Goal: Download file/media

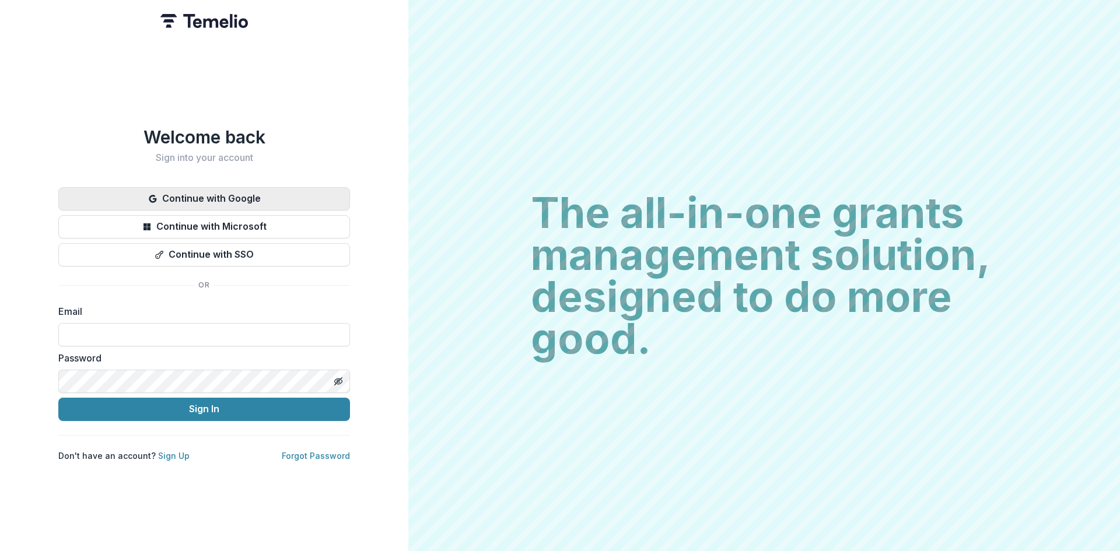
click at [263, 191] on button "Continue with Google" at bounding box center [204, 198] width 292 height 23
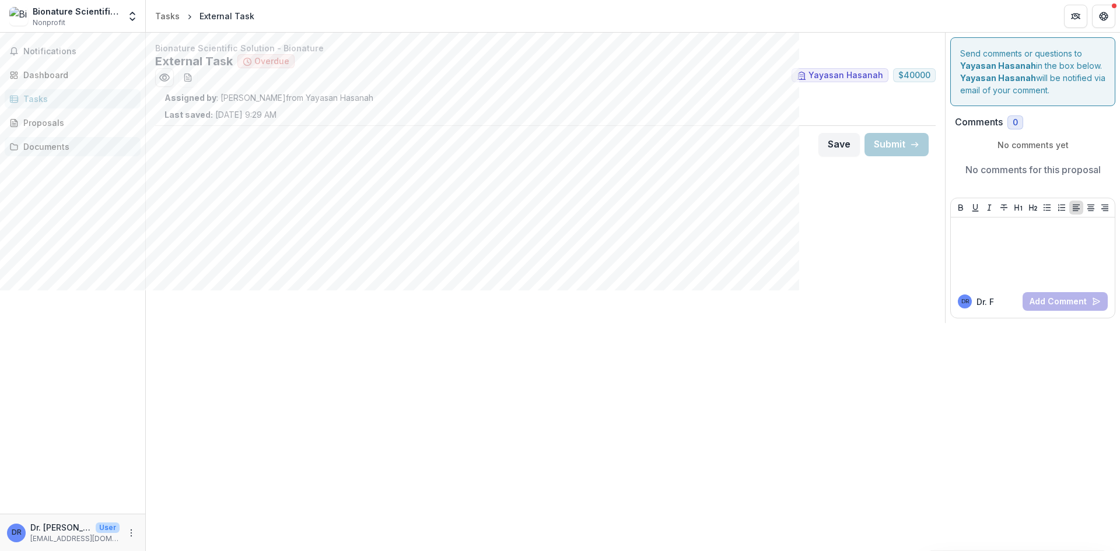
click at [40, 148] on div "Documents" at bounding box center [77, 147] width 108 height 12
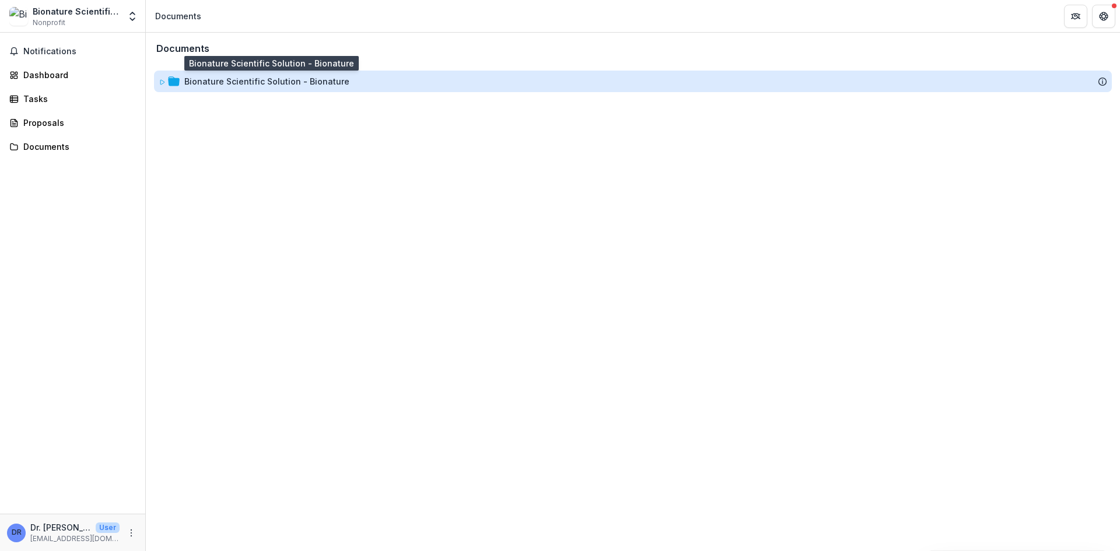
click at [247, 78] on div "Bionature Scientific Solution - Bionature" at bounding box center [266, 81] width 165 height 12
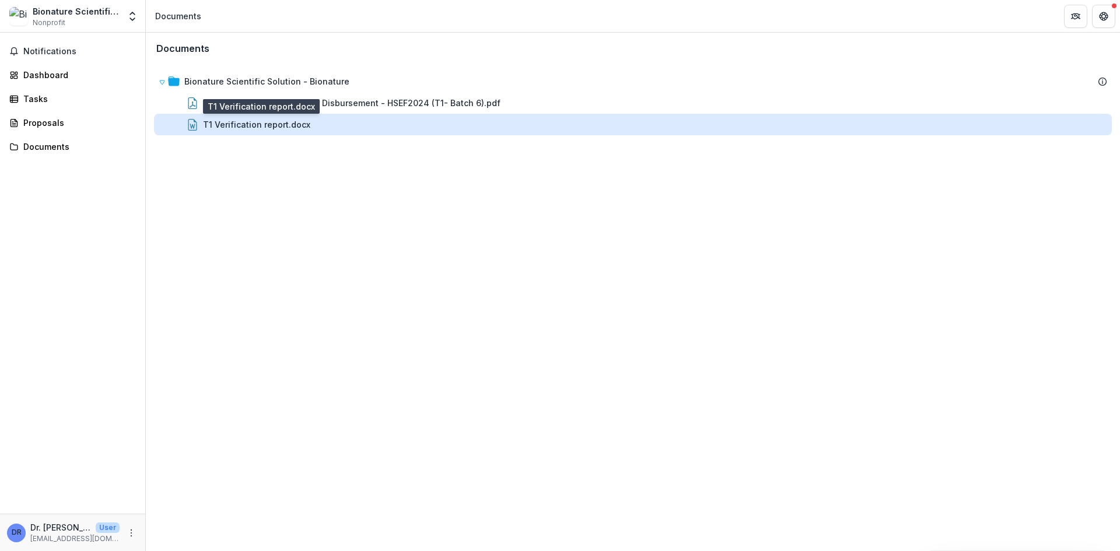
click at [248, 119] on div "T1 Verification report.docx" at bounding box center [256, 124] width 107 height 12
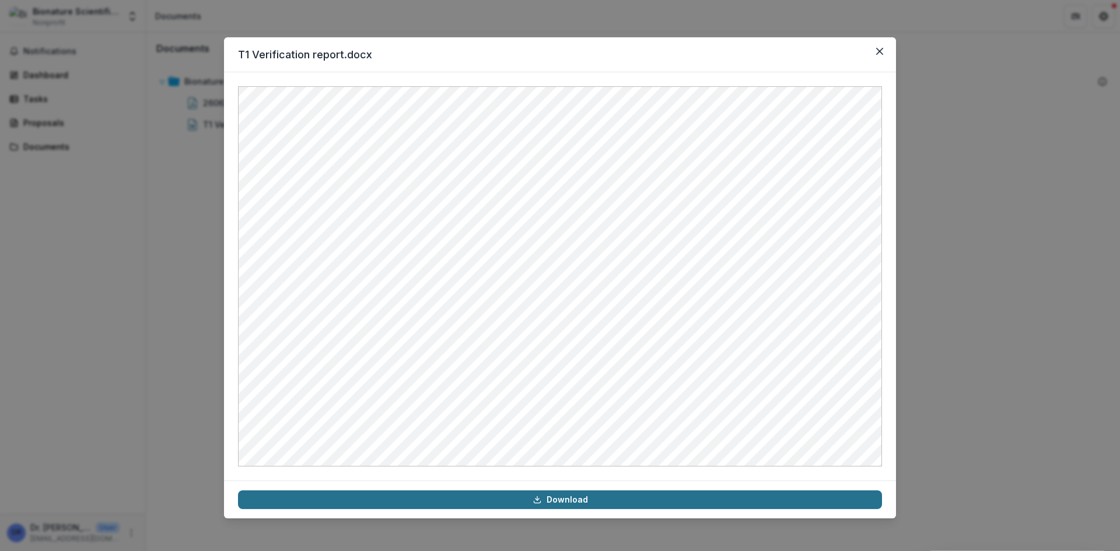
click at [571, 501] on link "Download" at bounding box center [560, 500] width 644 height 19
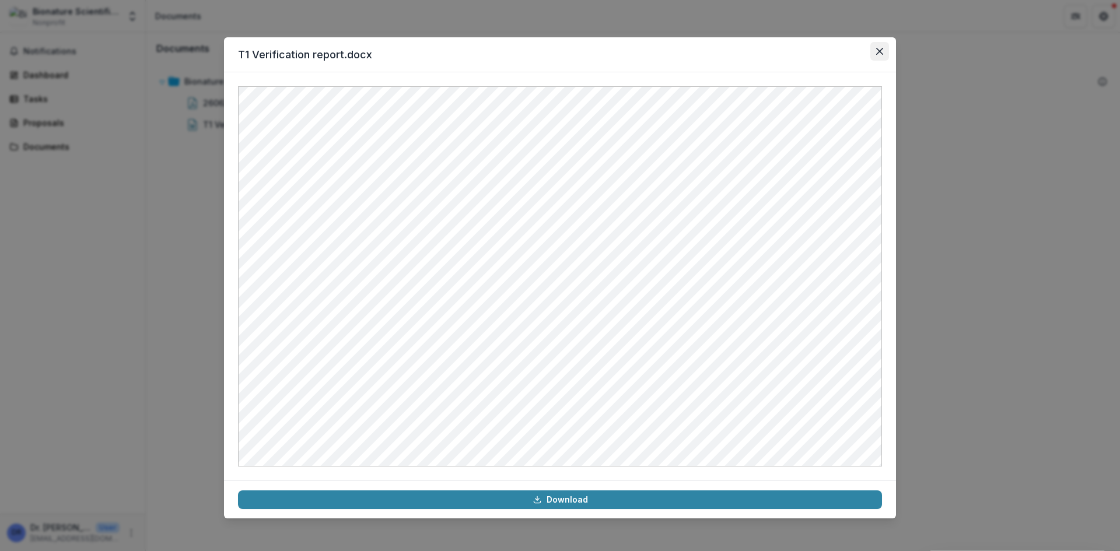
click at [881, 49] on icon "Close" at bounding box center [879, 51] width 7 height 7
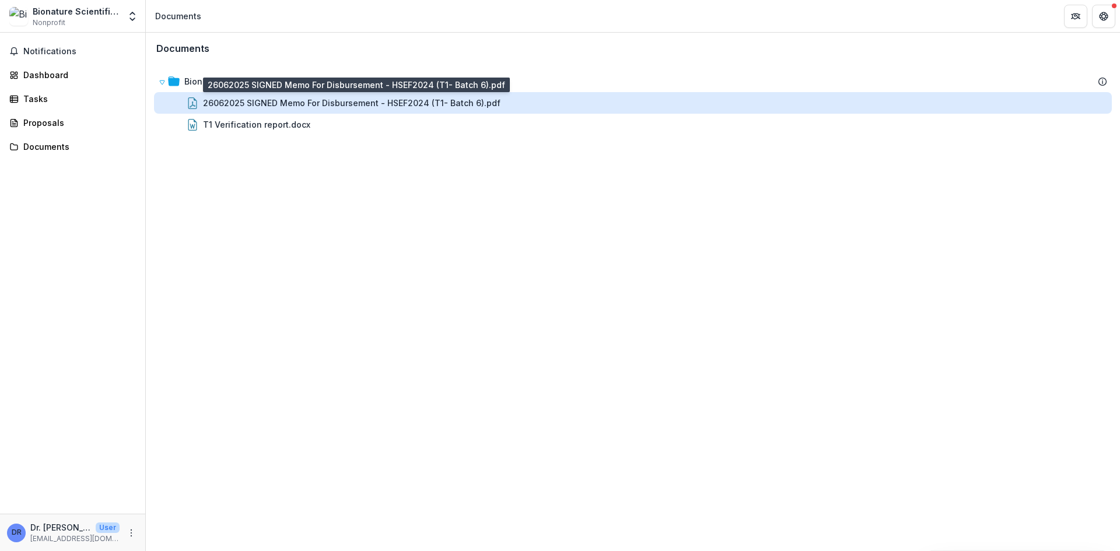
click at [448, 107] on div "26062025 SIGNED Memo For Disbursement - HSEF2024 (T1- Batch 6).pdf" at bounding box center [352, 103] width 298 height 12
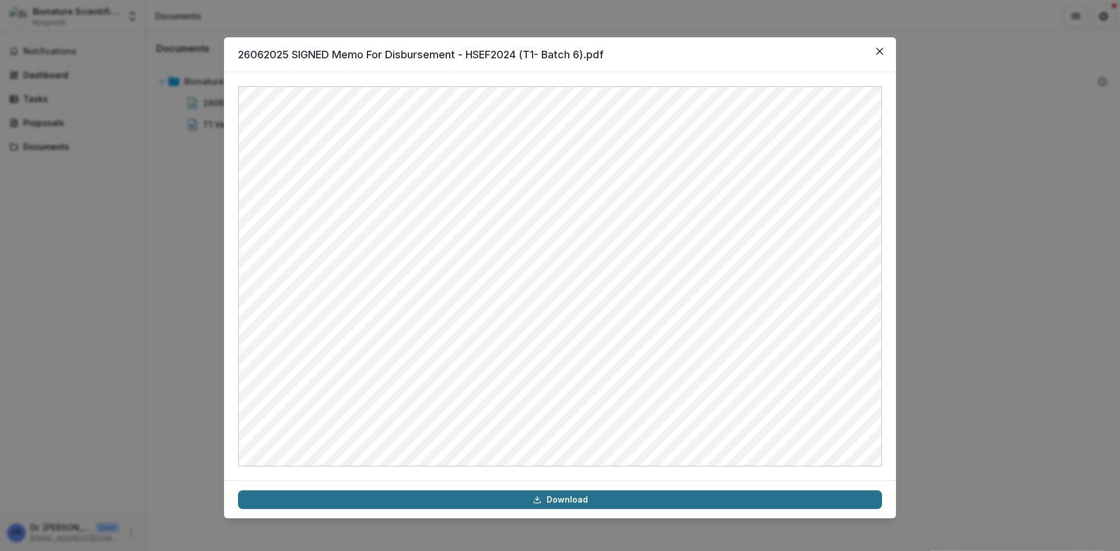
click at [607, 495] on link "Download" at bounding box center [560, 500] width 644 height 19
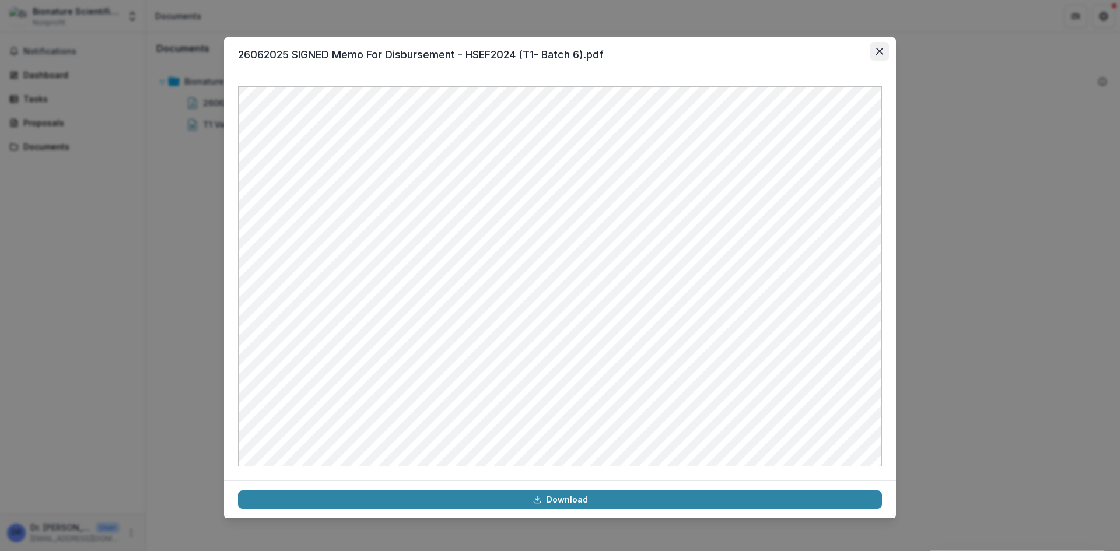
click at [880, 51] on icon "Close" at bounding box center [879, 51] width 7 height 7
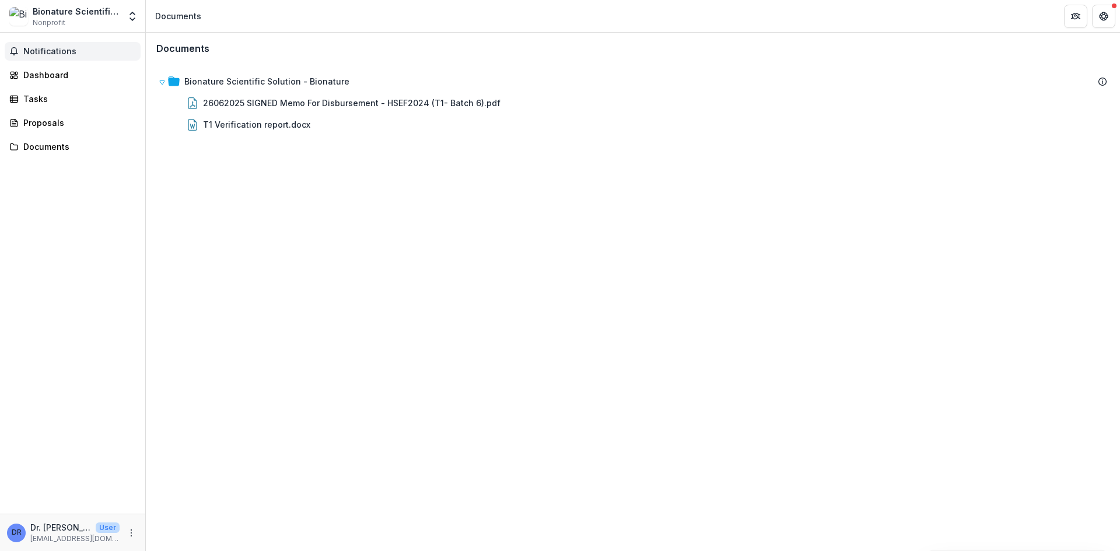
drag, startPoint x: 63, startPoint y: 54, endPoint x: 89, endPoint y: 58, distance: 26.6
click at [63, 54] on span "Notifications" at bounding box center [79, 52] width 113 height 10
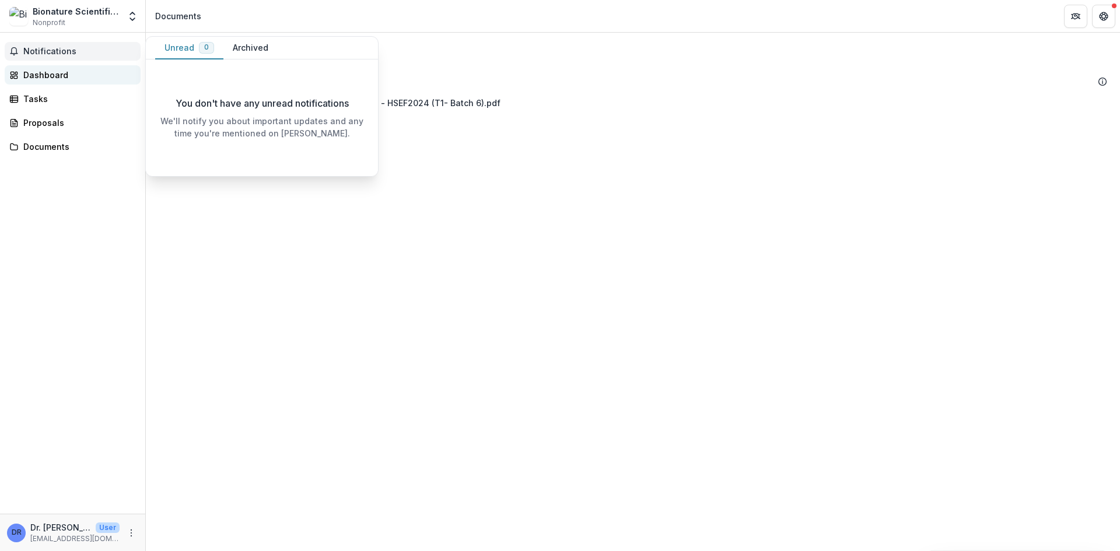
click at [60, 70] on div "Dashboard" at bounding box center [77, 75] width 108 height 12
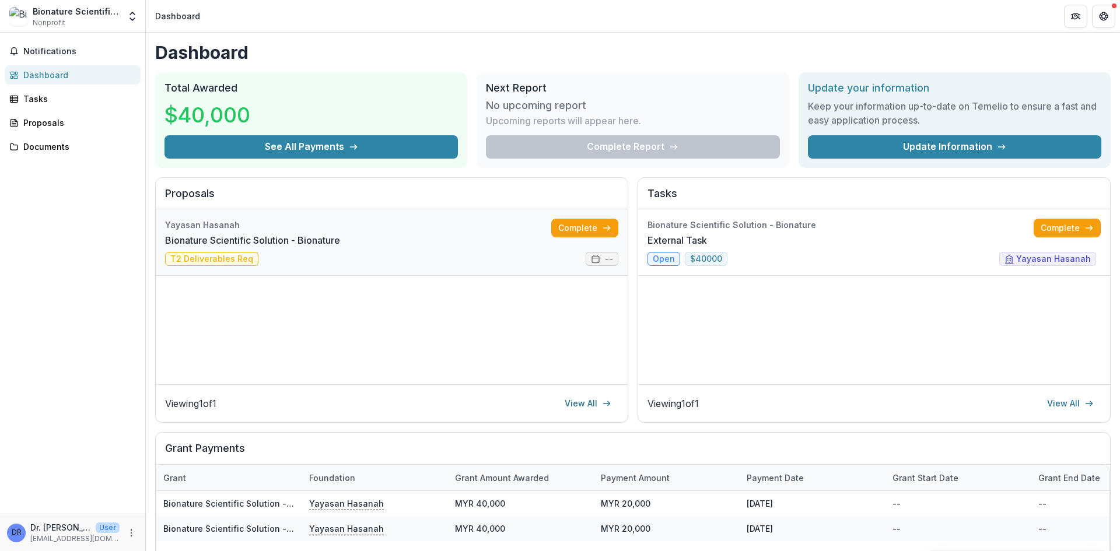
click at [204, 247] on link "Bionature Scientific Solution - Bionature" at bounding box center [252, 240] width 175 height 14
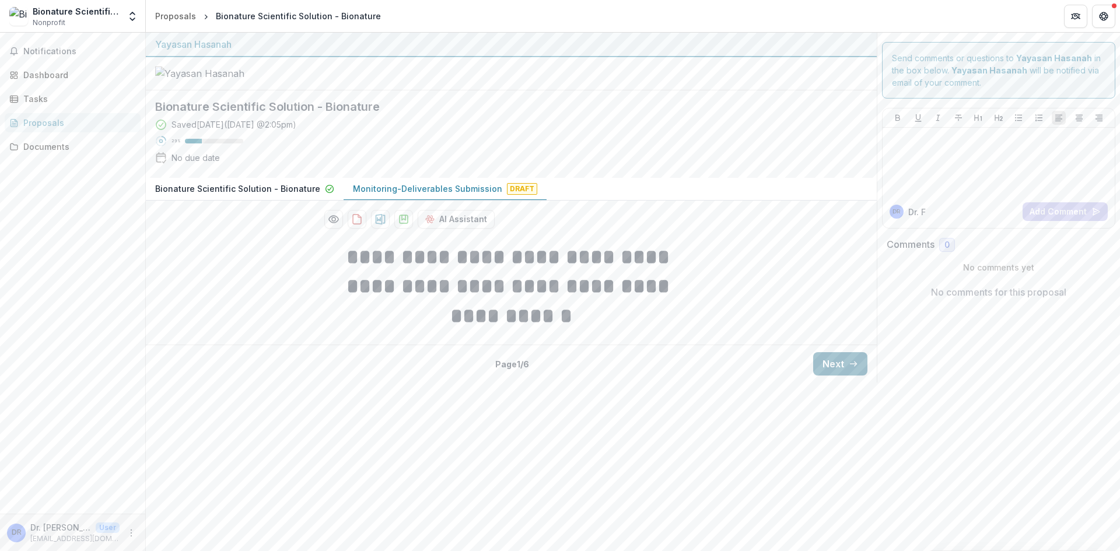
click at [851, 369] on icon "button" at bounding box center [853, 363] width 9 height 9
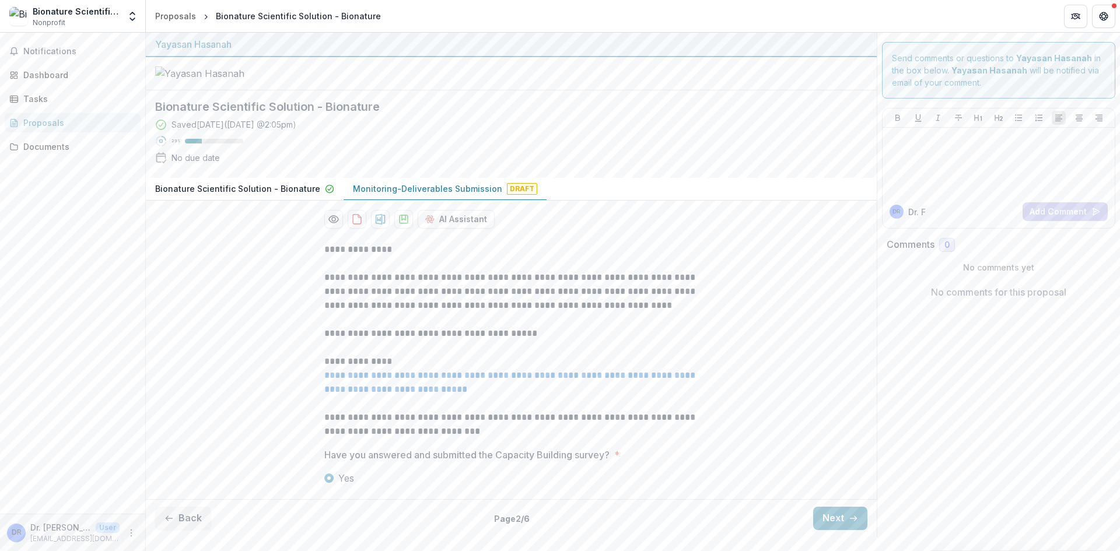
scroll to position [39, 0]
click at [502, 394] on link "**********" at bounding box center [510, 382] width 373 height 23
click at [849, 523] on icon "button" at bounding box center [853, 518] width 9 height 9
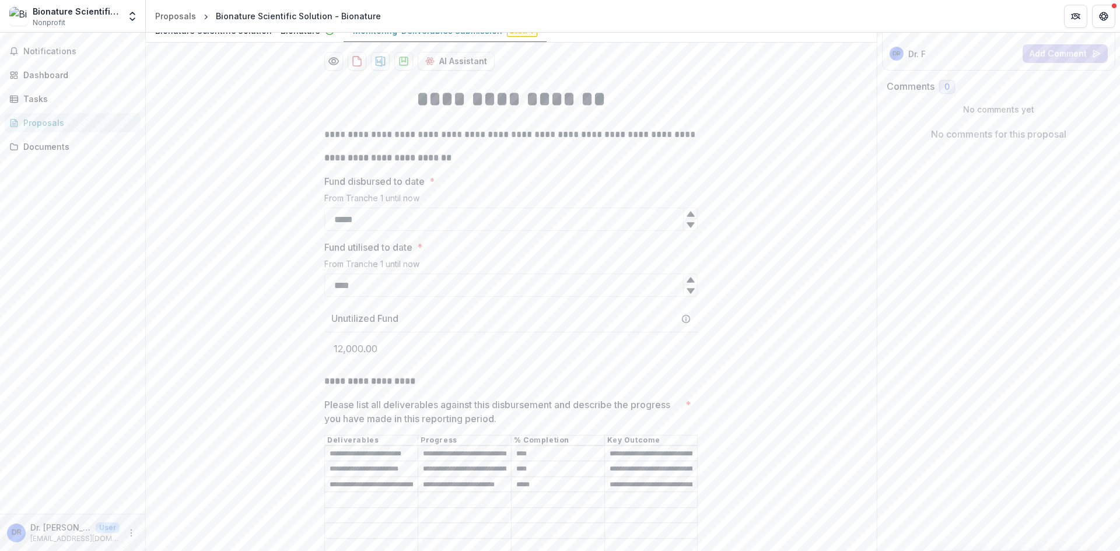
scroll to position [214, 0]
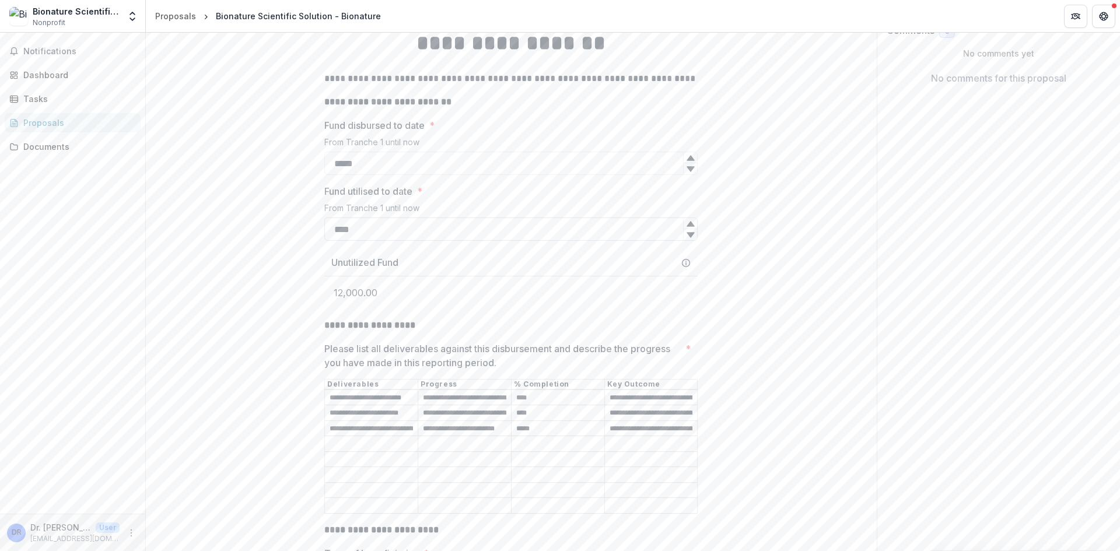
click at [359, 241] on input "****" at bounding box center [510, 229] width 373 height 23
type input "*"
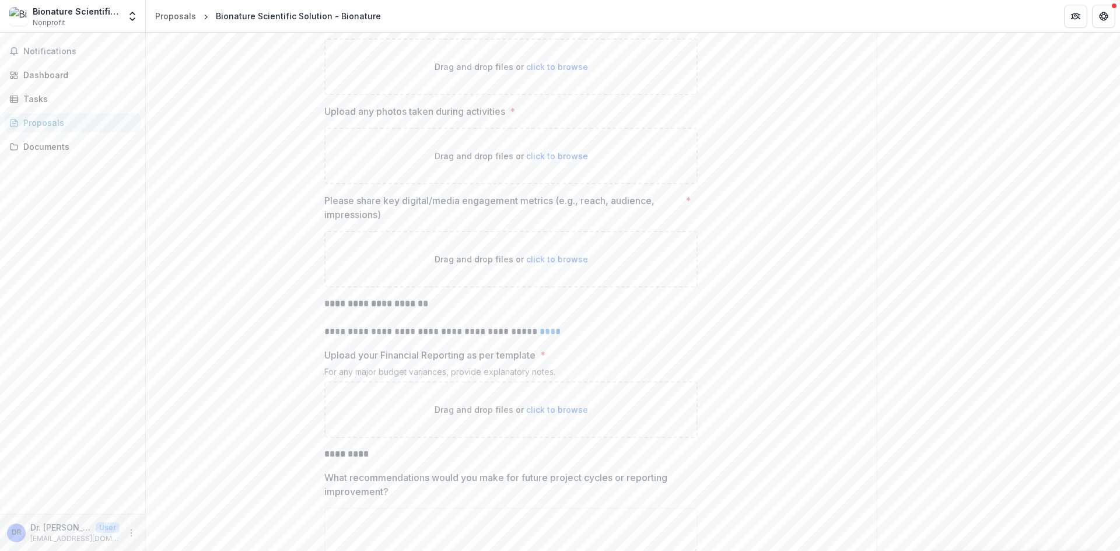
scroll to position [2723, 0]
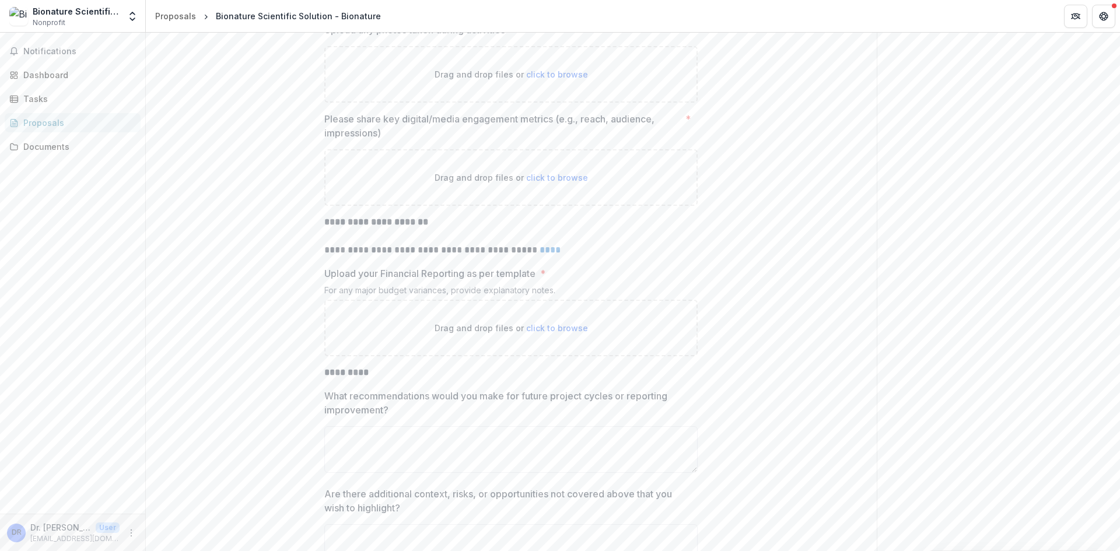
type input "*****"
click at [554, 254] on link "****" at bounding box center [550, 250] width 21 height 9
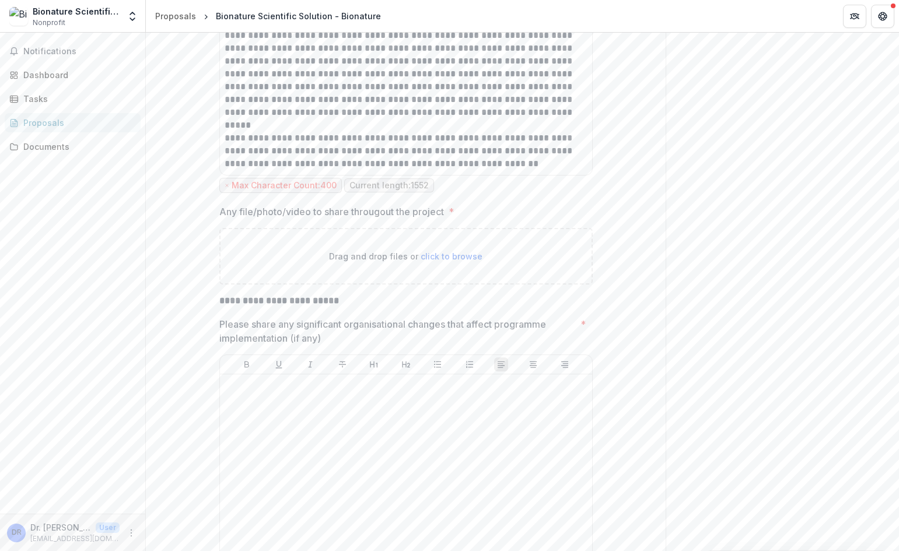
scroll to position [1790, 0]
